Goal: Check status

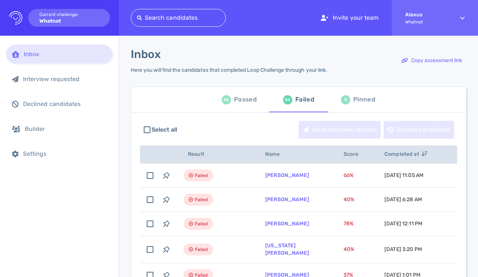
click at [234, 98] on div "Passed" at bounding box center [245, 99] width 23 height 11
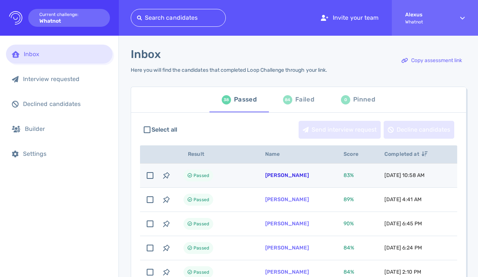
click at [273, 176] on link "[PERSON_NAME]" at bounding box center [287, 175] width 44 height 6
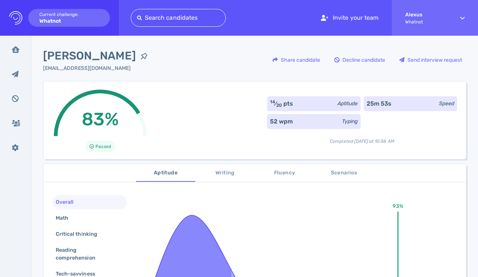
click at [329, 172] on span "Scenarios" at bounding box center [344, 172] width 51 height 9
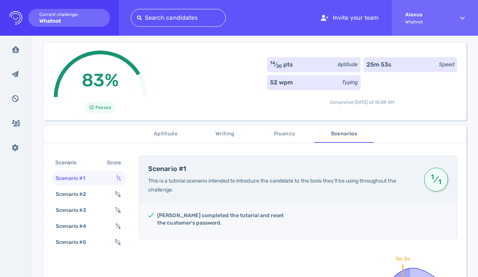
scroll to position [40, 0]
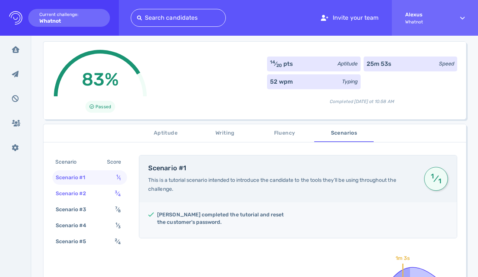
click at [112, 191] on div "Scenario #2 3 ⁄ 4" at bounding box center [89, 193] width 75 height 14
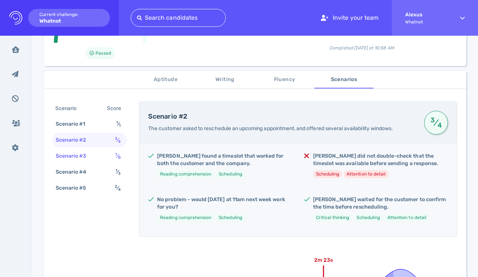
scroll to position [97, 0]
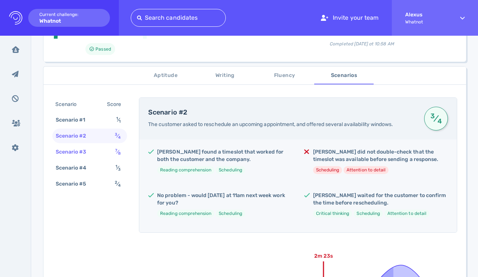
click at [106, 154] on div "Scenario #3 7 ⁄ 8" at bounding box center [89, 151] width 75 height 14
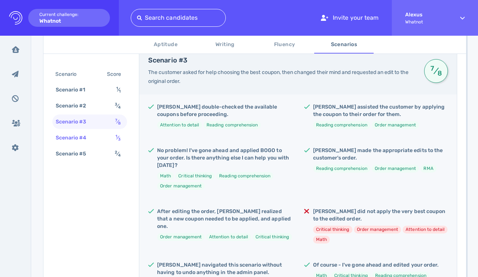
scroll to position [152, 0]
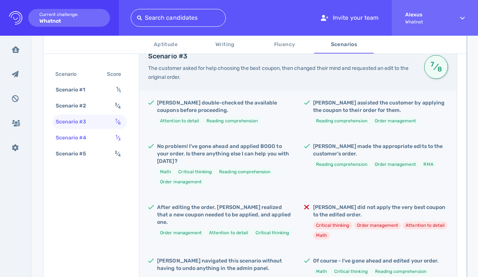
click at [104, 137] on div "Scenario #4 1 ⁄ 3" at bounding box center [89, 137] width 75 height 14
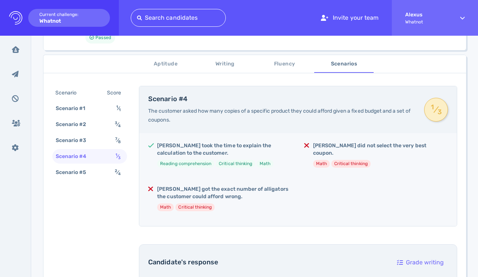
scroll to position [106, 0]
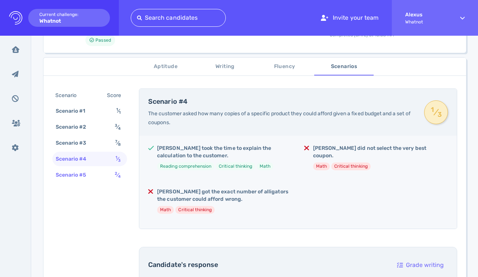
click at [107, 172] on div "Scenario #5 2 ⁄ 4" at bounding box center [89, 175] width 75 height 14
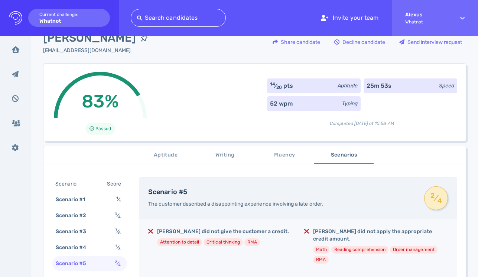
scroll to position [0, 0]
